Goal: Information Seeking & Learning: Learn about a topic

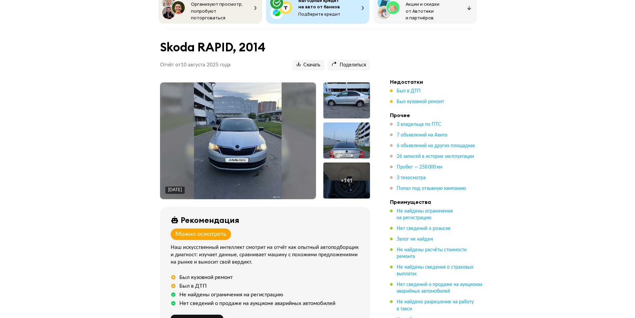
scroll to position [33, 0]
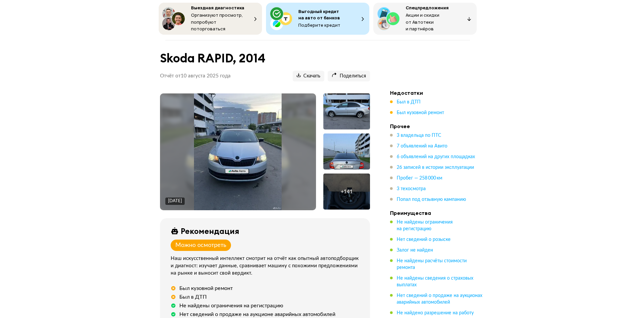
click at [273, 150] on img at bounding box center [238, 151] width 88 height 117
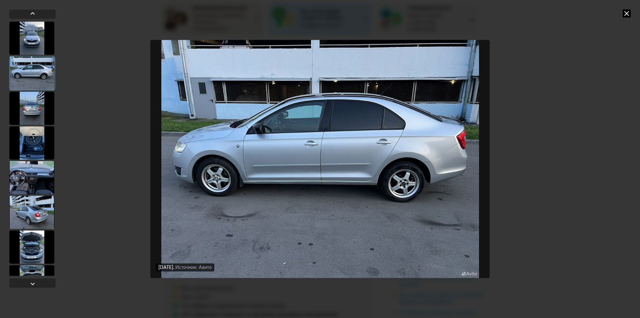
click at [629, 13] on icon at bounding box center [626, 13] width 8 height 8
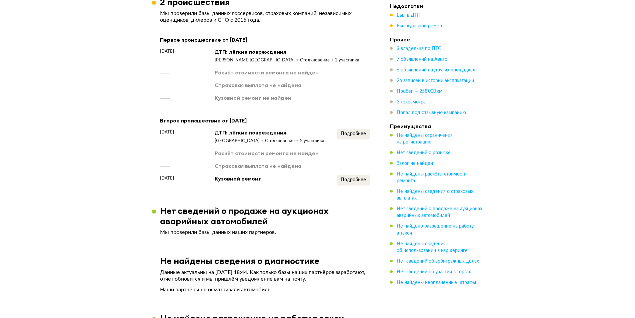
scroll to position [833, 0]
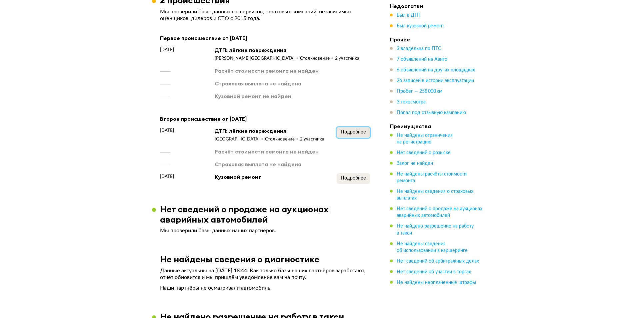
click at [359, 132] on span "Подробнее" at bounding box center [353, 132] width 25 height 5
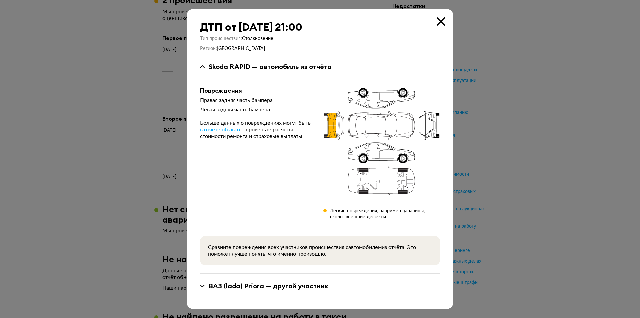
click at [441, 25] on icon at bounding box center [440, 21] width 8 height 8
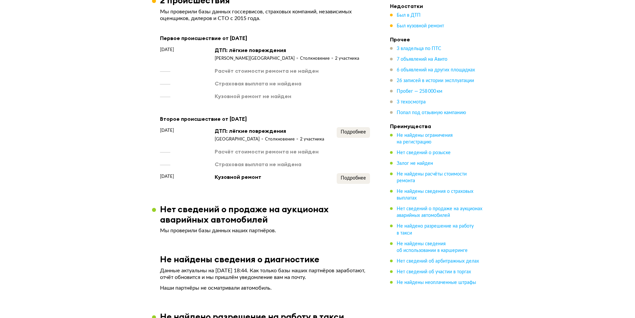
click at [356, 174] on div "[DATE] ДТП: лёгкие повреждения [GEOGRAPHIC_DATA] Столкновение 2 участника Подро…" at bounding box center [265, 155] width 210 height 57
click at [357, 179] on span "Подробнее" at bounding box center [353, 178] width 25 height 5
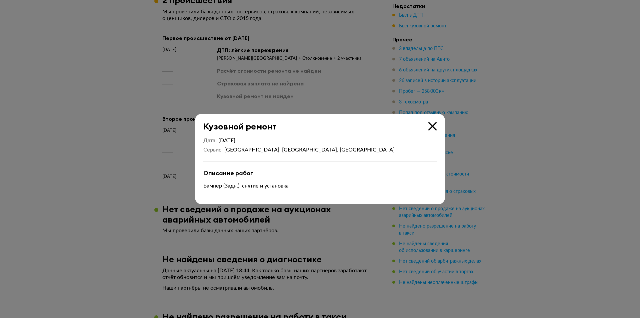
click at [431, 131] on div "Кузовной ремонт" at bounding box center [316, 123] width 242 height 18
click at [431, 127] on icon at bounding box center [432, 126] width 8 height 8
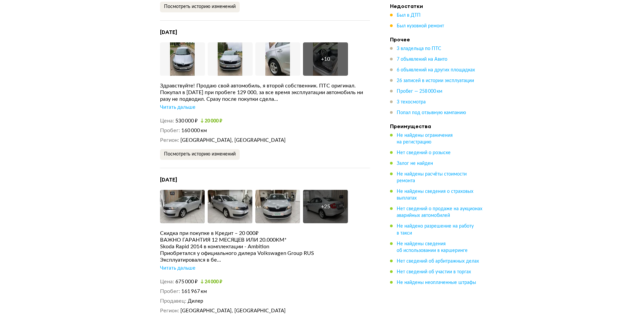
scroll to position [1499, 0]
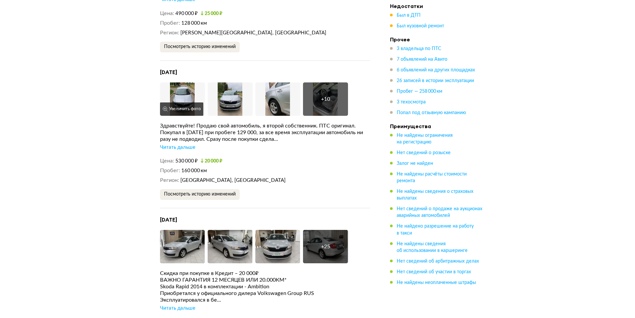
click at [174, 103] on button "Увеличить фото" at bounding box center [181, 108] width 43 height 13
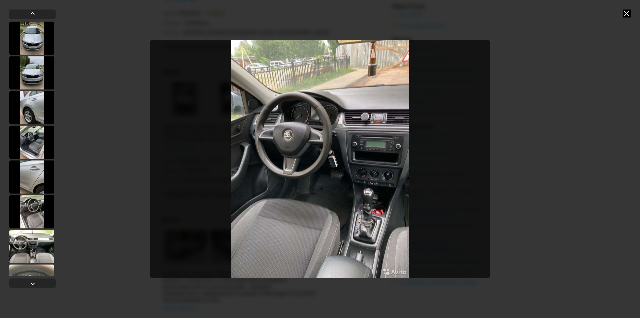
click at [629, 11] on icon at bounding box center [626, 13] width 8 height 8
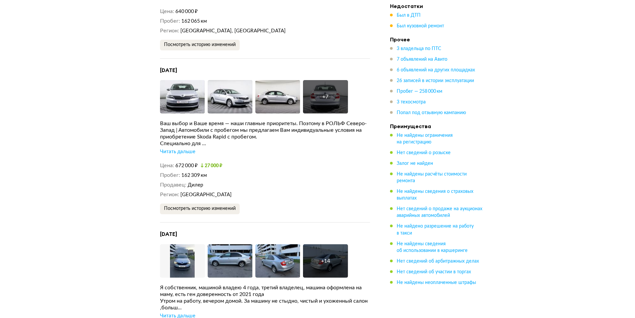
scroll to position [2132, 0]
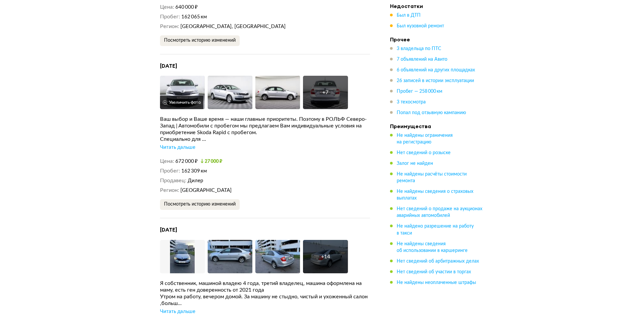
click at [188, 96] on button "Увеличить фото" at bounding box center [181, 102] width 43 height 13
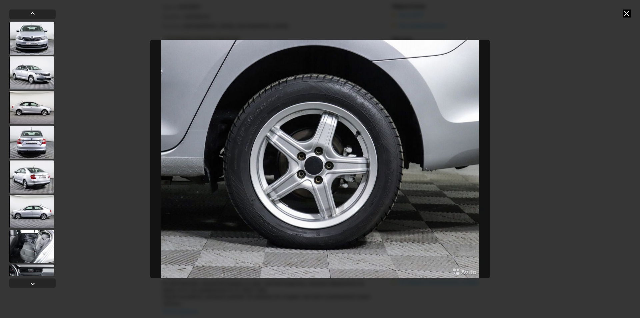
click at [623, 13] on icon at bounding box center [626, 13] width 8 height 8
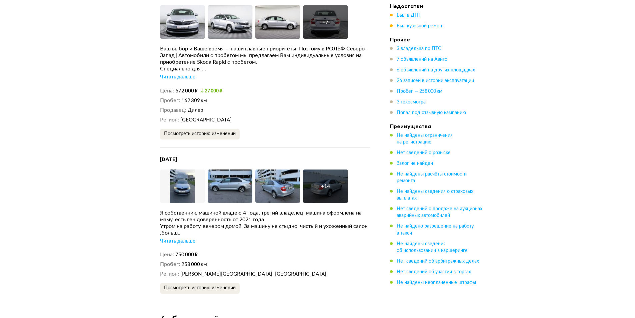
scroll to position [2299, 0]
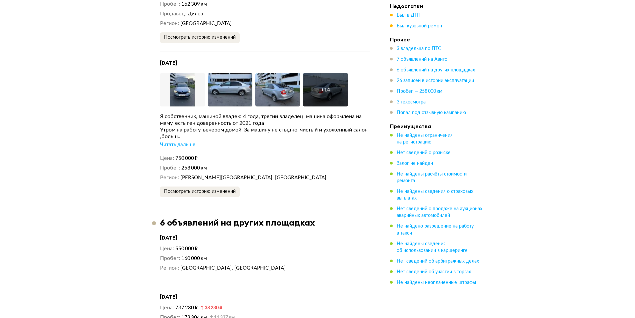
click at [183, 142] on div "Читать дальше" at bounding box center [177, 144] width 35 height 7
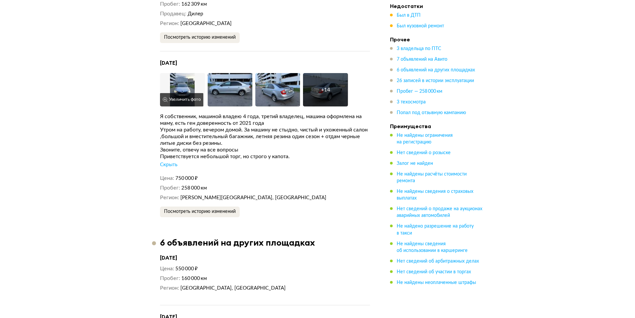
click at [176, 77] on img at bounding box center [182, 89] width 45 height 33
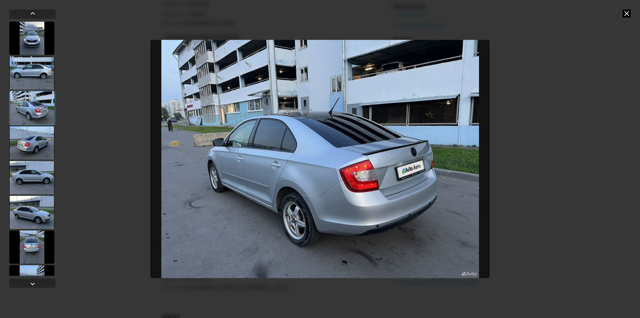
click at [626, 11] on icon at bounding box center [626, 13] width 8 height 8
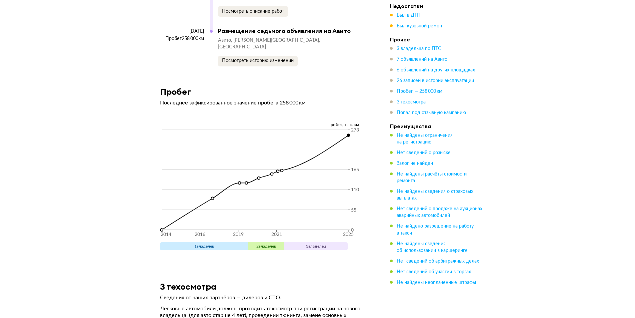
scroll to position [4298, 0]
